Goal: Transaction & Acquisition: Download file/media

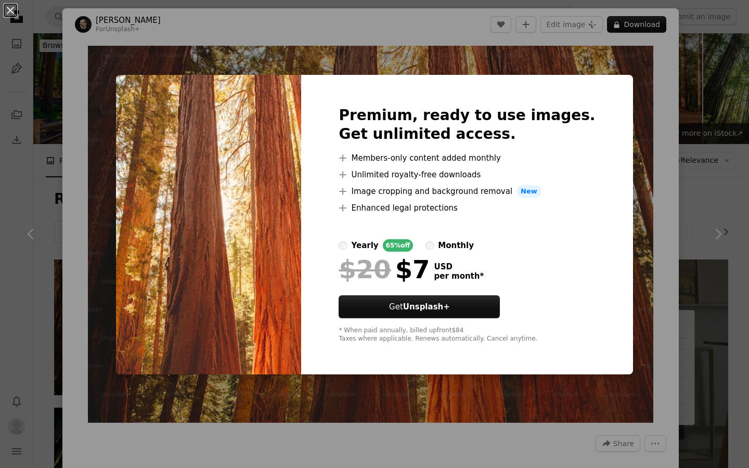
scroll to position [1588, 0]
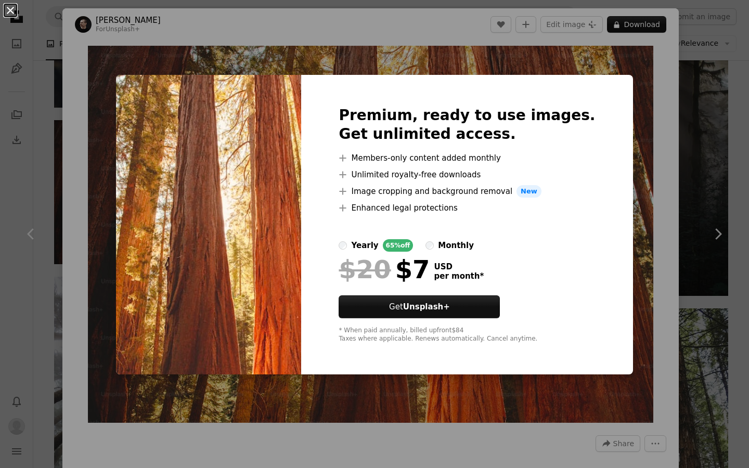
click at [7, 9] on button "An X shape" at bounding box center [10, 10] width 12 height 12
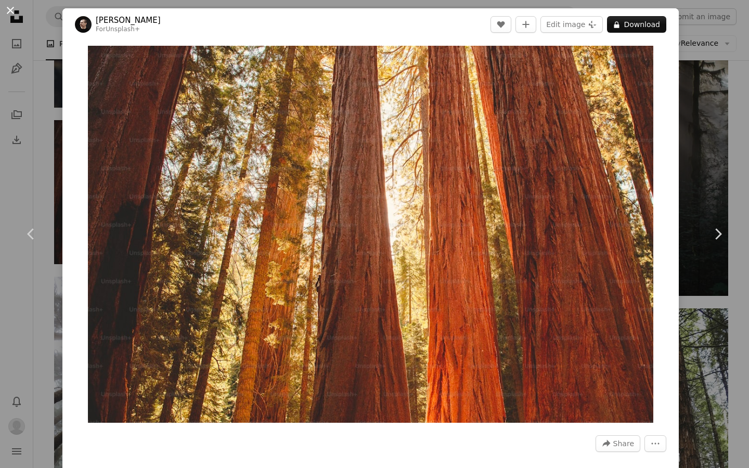
click at [10, 13] on button "An X shape" at bounding box center [10, 10] width 12 height 12
